Goal: Check status

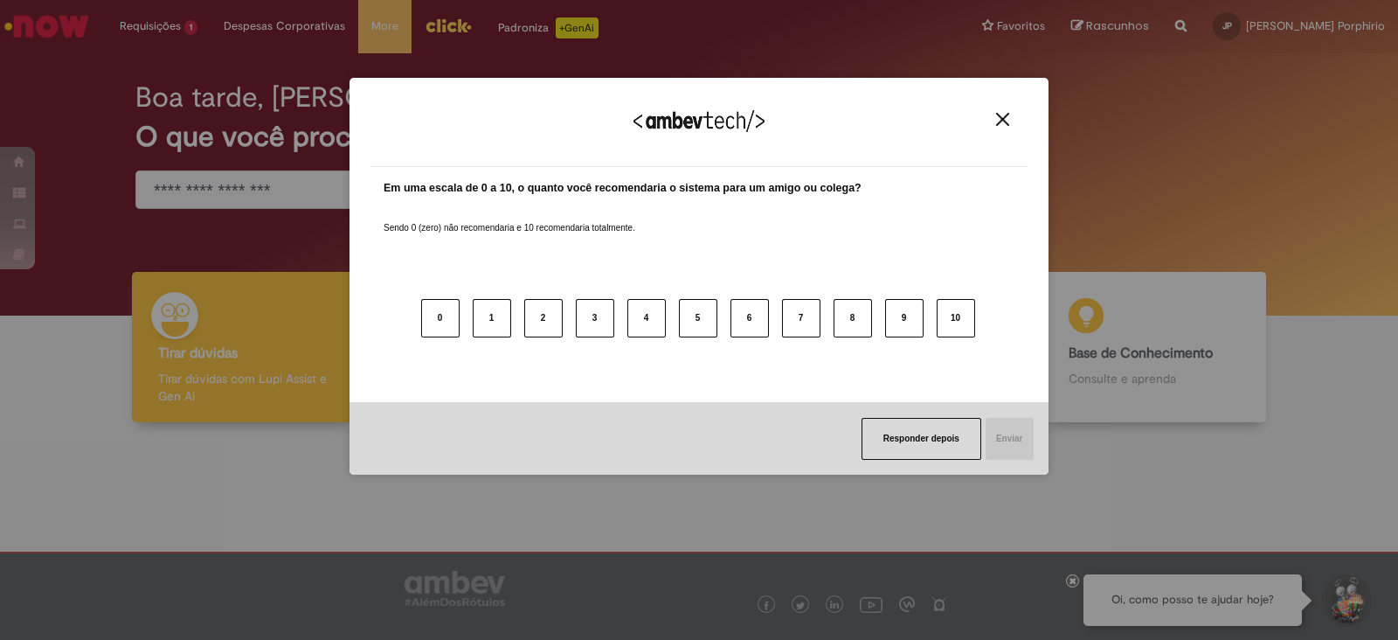
click at [1000, 124] on img "Close" at bounding box center [1002, 119] width 13 height 13
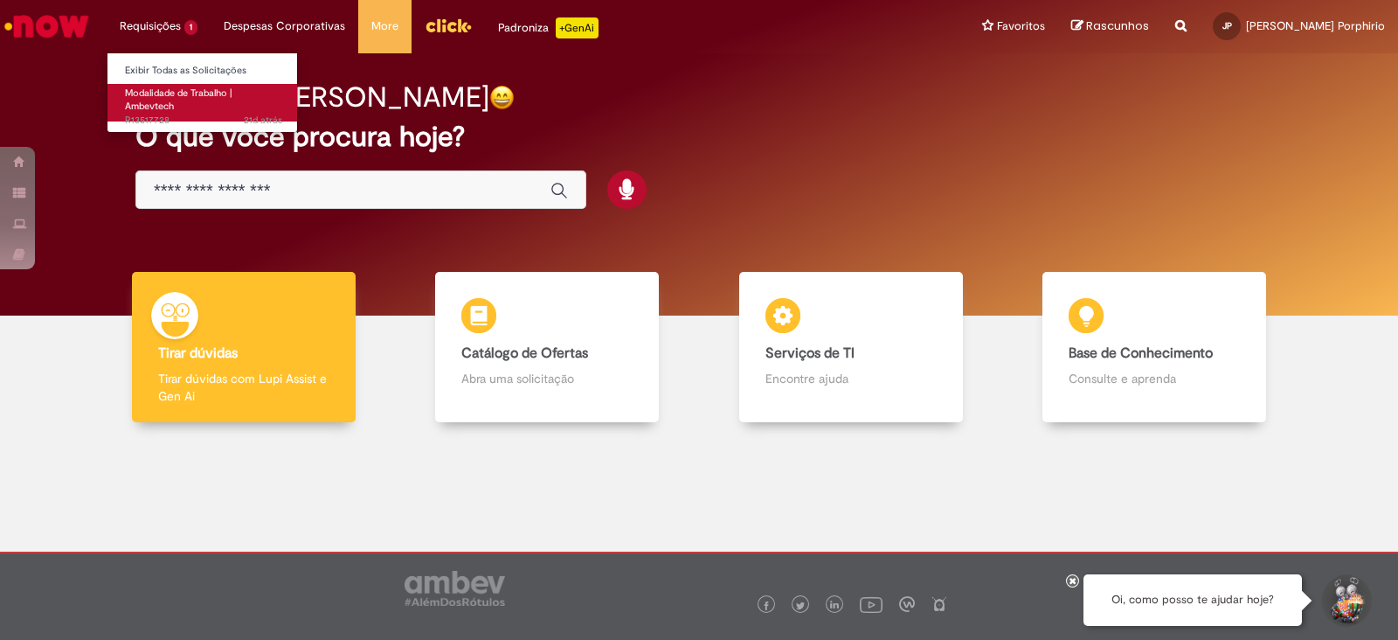
click at [164, 100] on span "Modalidade de Trabalho | Ambevtech" at bounding box center [178, 100] width 107 height 27
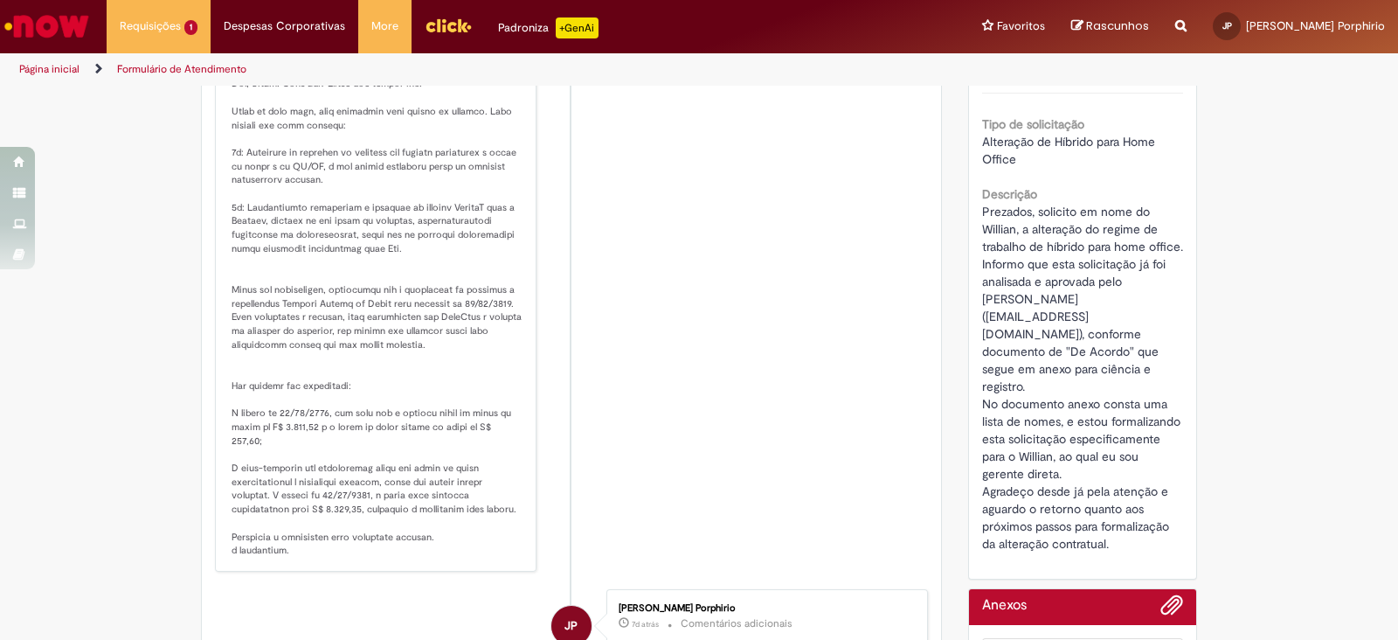
scroll to position [436, 0]
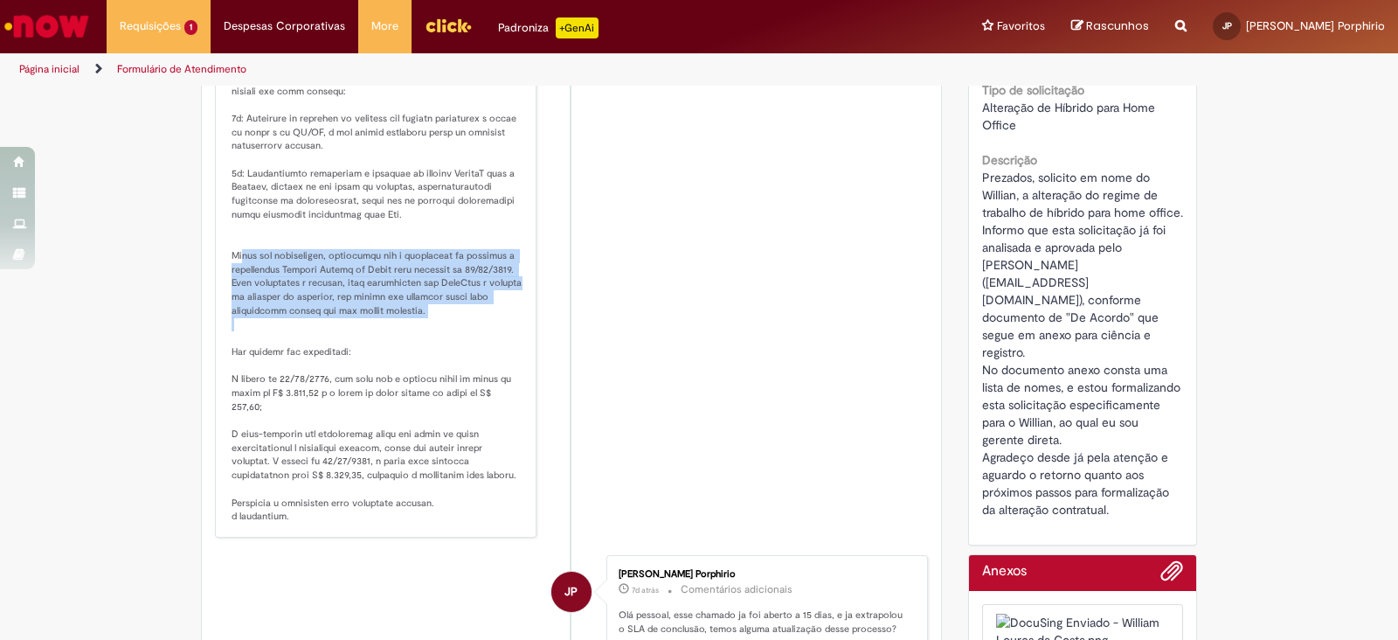
drag, startPoint x: 223, startPoint y: 308, endPoint x: 530, endPoint y: 359, distance: 311.9
click at [530, 359] on li "[PERSON_NAME] 16m atrás 16 minutos atrás Comentários adicionais Solução Propost…" at bounding box center [571, 239] width 713 height 596
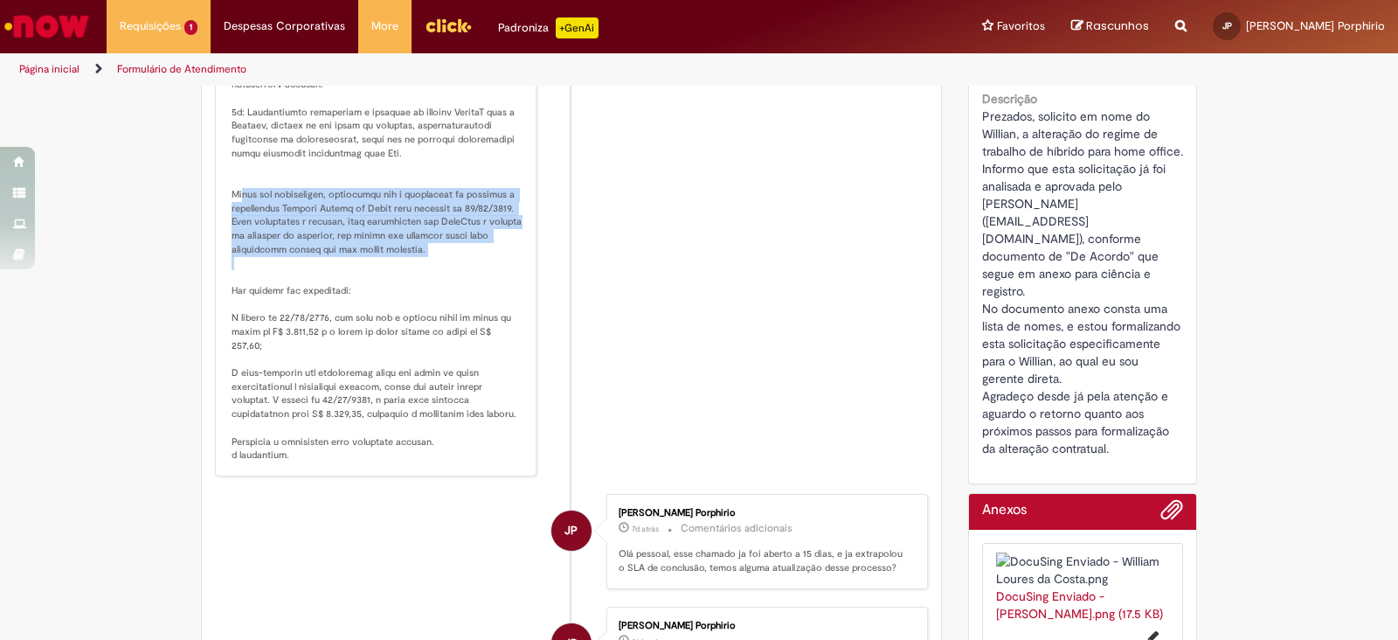
scroll to position [546, 0]
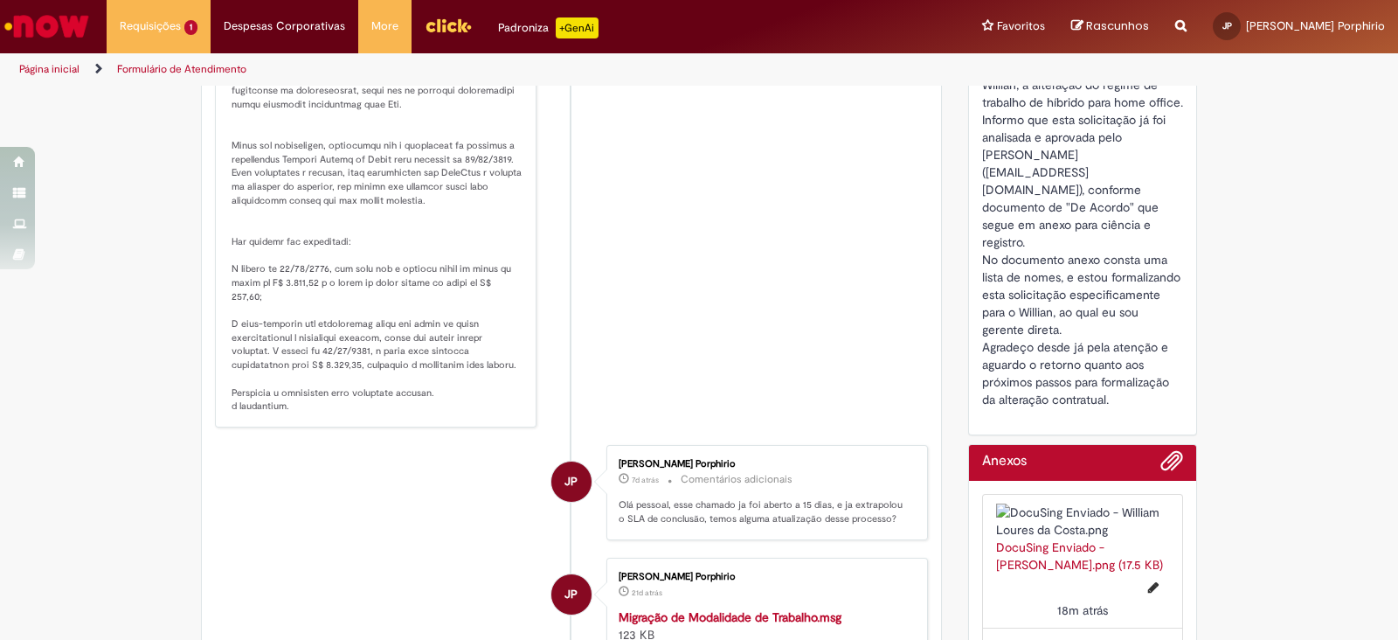
click at [655, 238] on li "[PERSON_NAME] 18m atrás 18 minutos atrás Comentários adicionais Solução Propost…" at bounding box center [571, 129] width 713 height 596
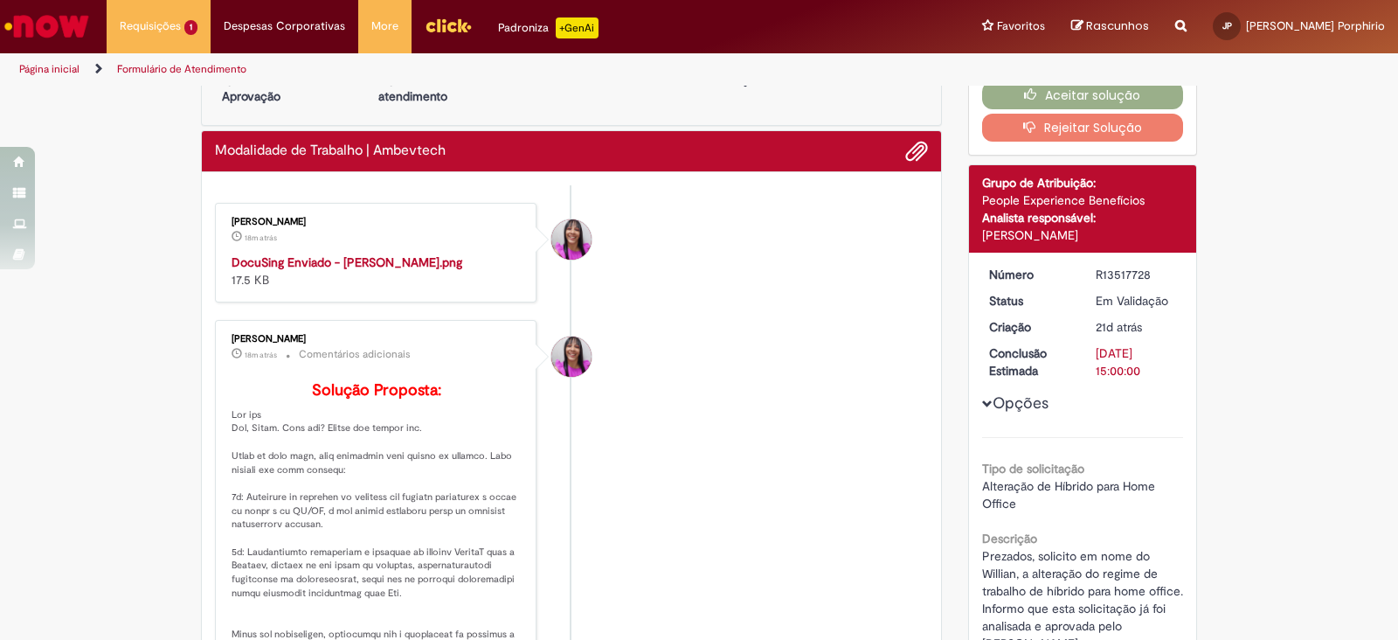
scroll to position [0, 0]
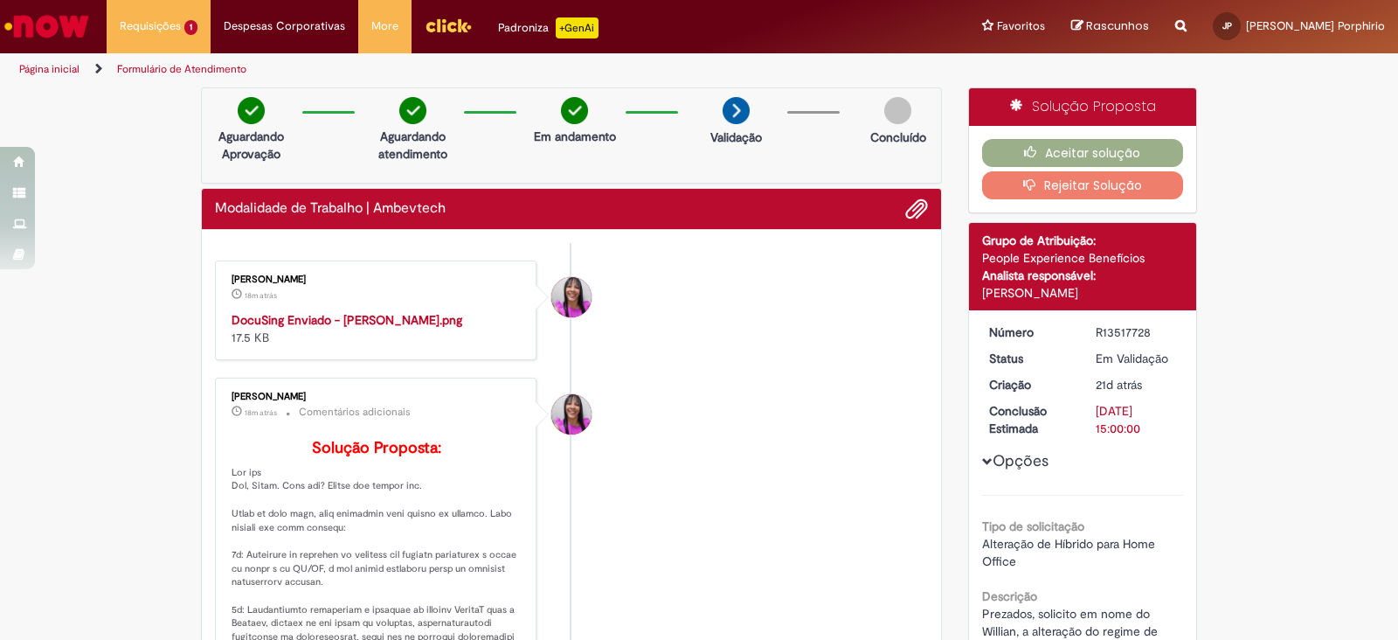
click at [298, 328] on strong "DocuSing Enviado - [PERSON_NAME].png" at bounding box center [347, 320] width 231 height 16
